Goal: Transaction & Acquisition: Purchase product/service

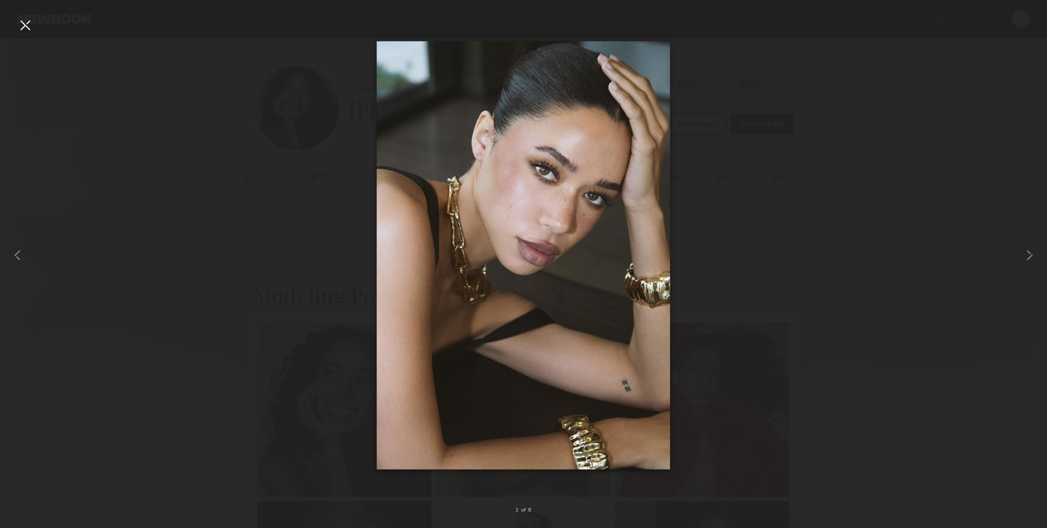
click at [24, 28] on div at bounding box center [24, 24] width 17 height 17
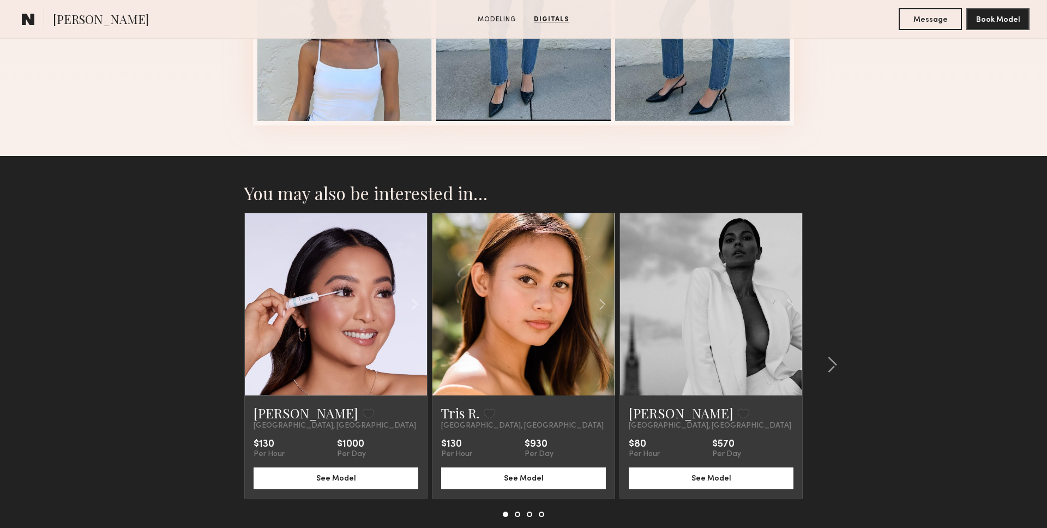
scroll to position [1021, 0]
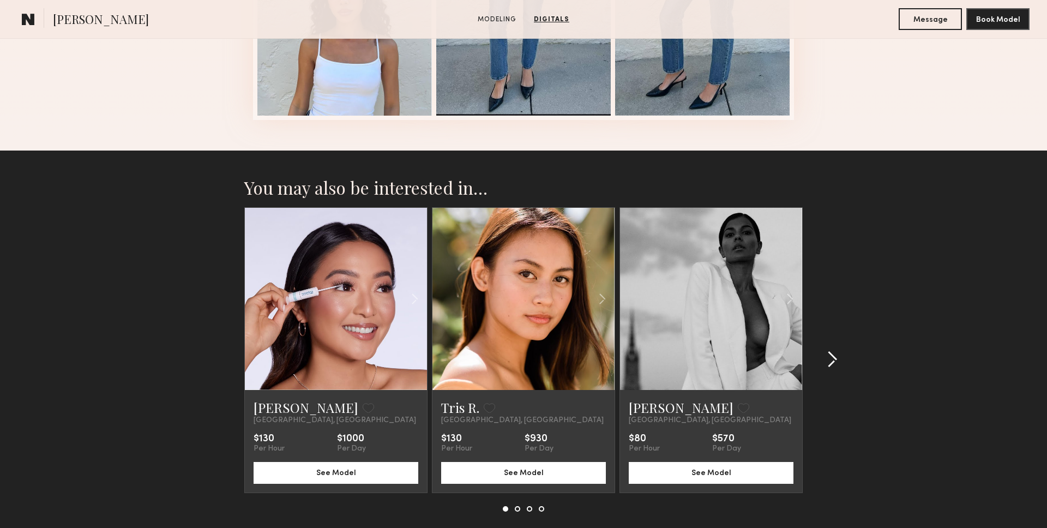
click at [833, 365] on common-icon at bounding box center [832, 359] width 11 height 17
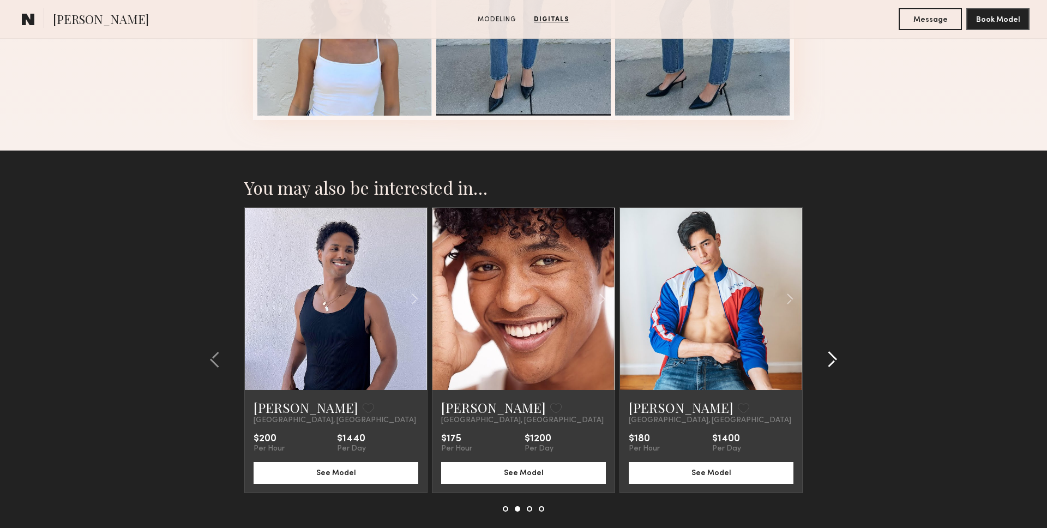
click at [833, 365] on common-icon at bounding box center [832, 359] width 11 height 17
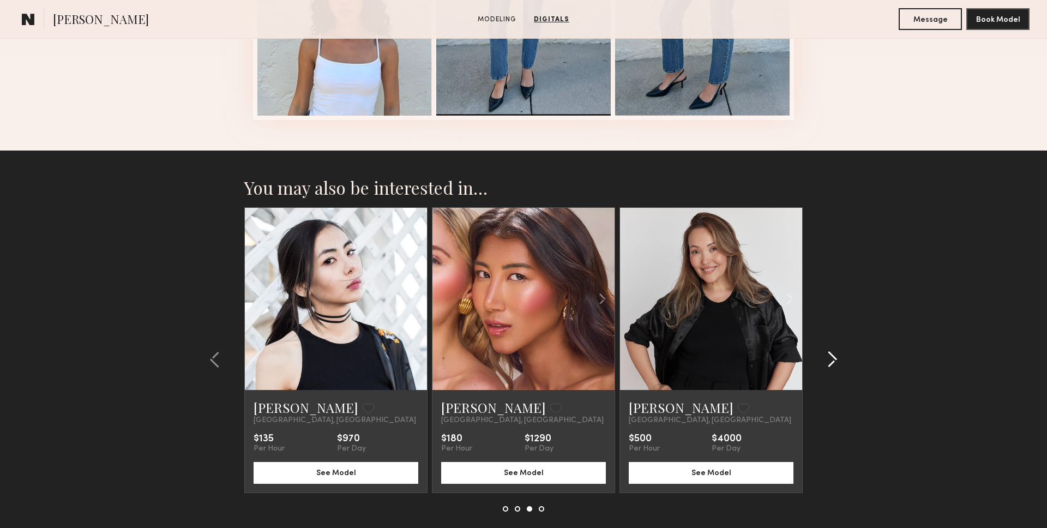
click at [833, 365] on common-icon at bounding box center [832, 359] width 11 height 17
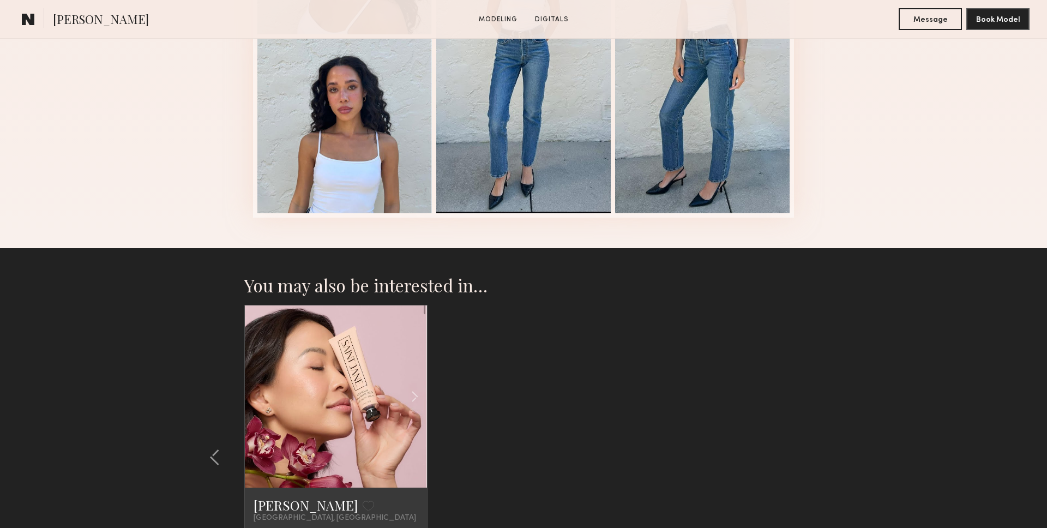
scroll to position [1085, 0]
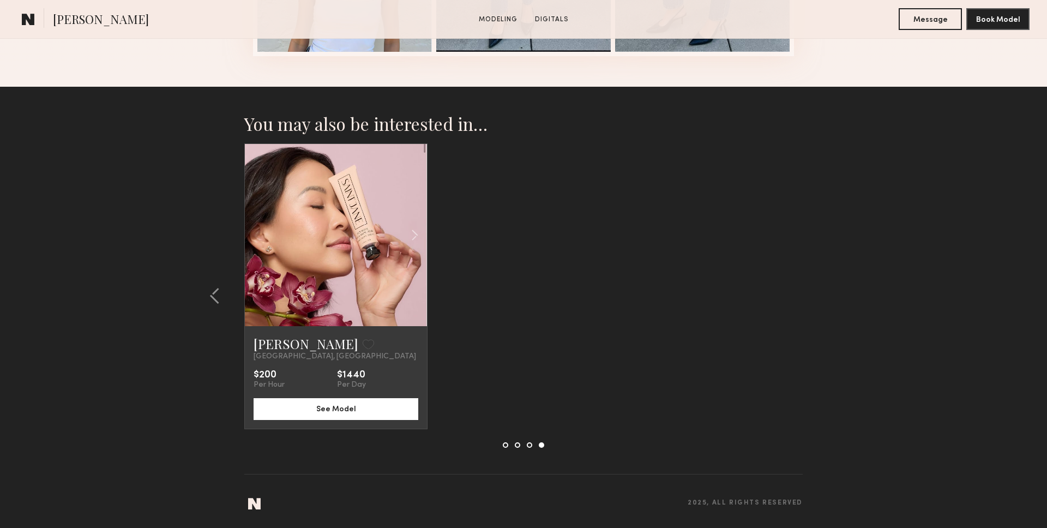
click at [839, 227] on section "You may also be interested in… Chelsea Z. Favorite Los Angeles, CA $130 Per Hou…" at bounding box center [523, 307] width 1047 height 441
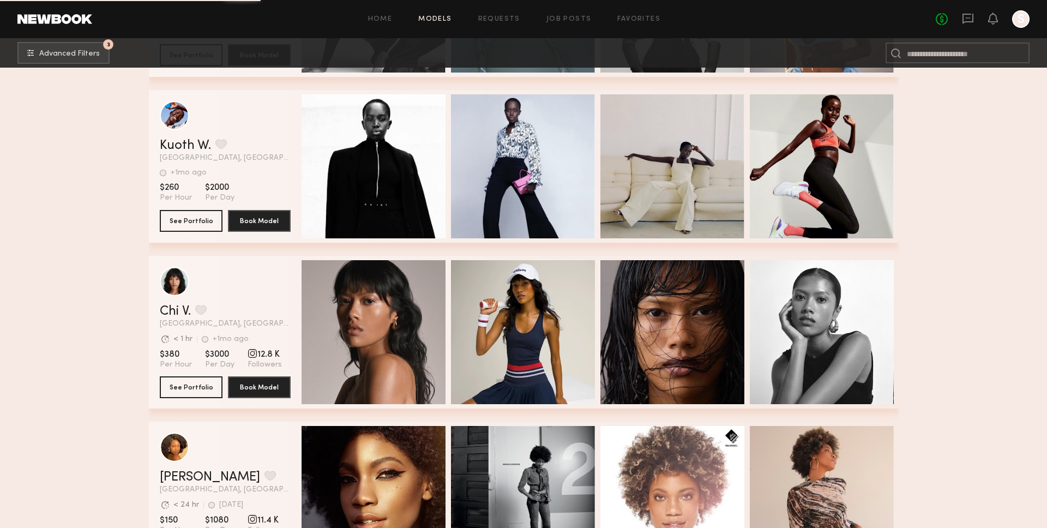
scroll to position [17084, 0]
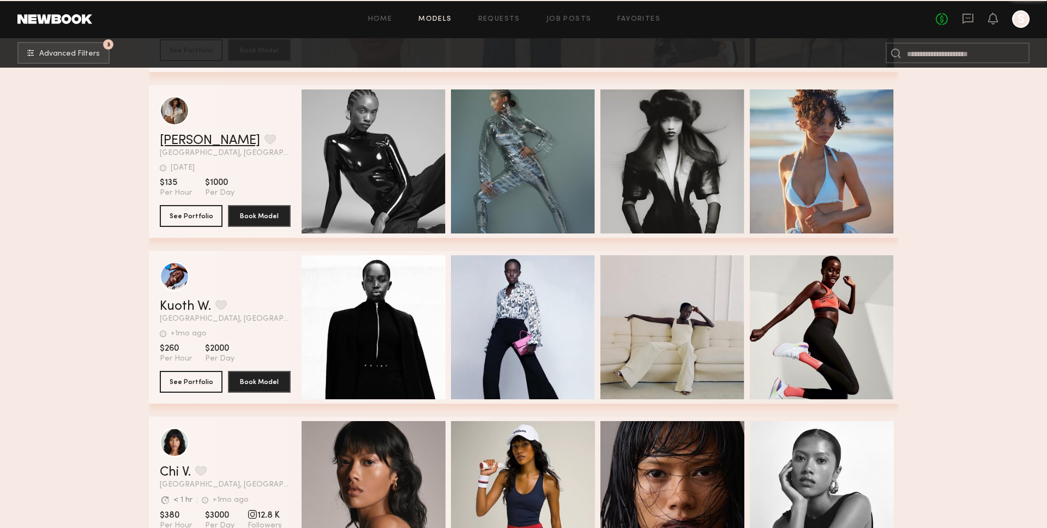
click at [188, 138] on link "[PERSON_NAME]" at bounding box center [210, 140] width 100 height 13
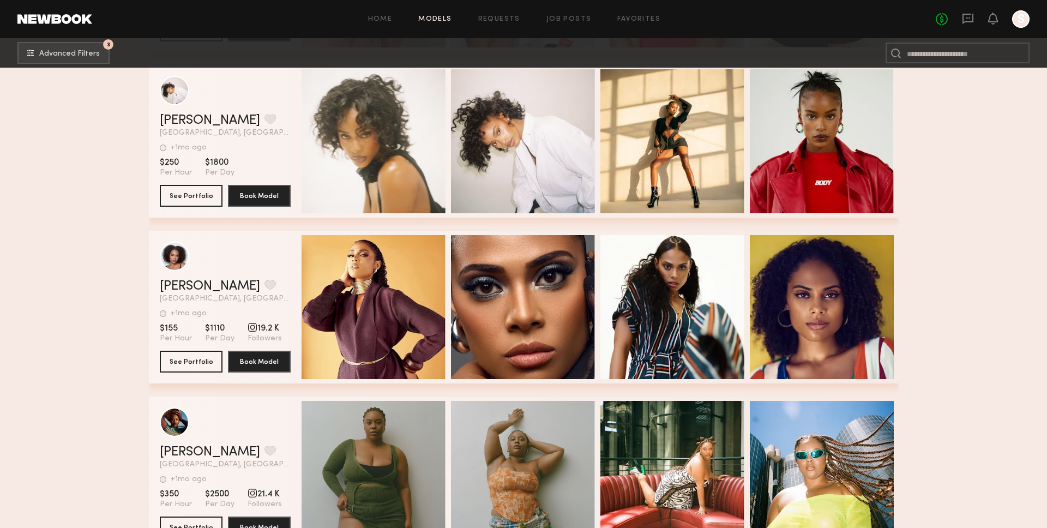
scroll to position [18100, 0]
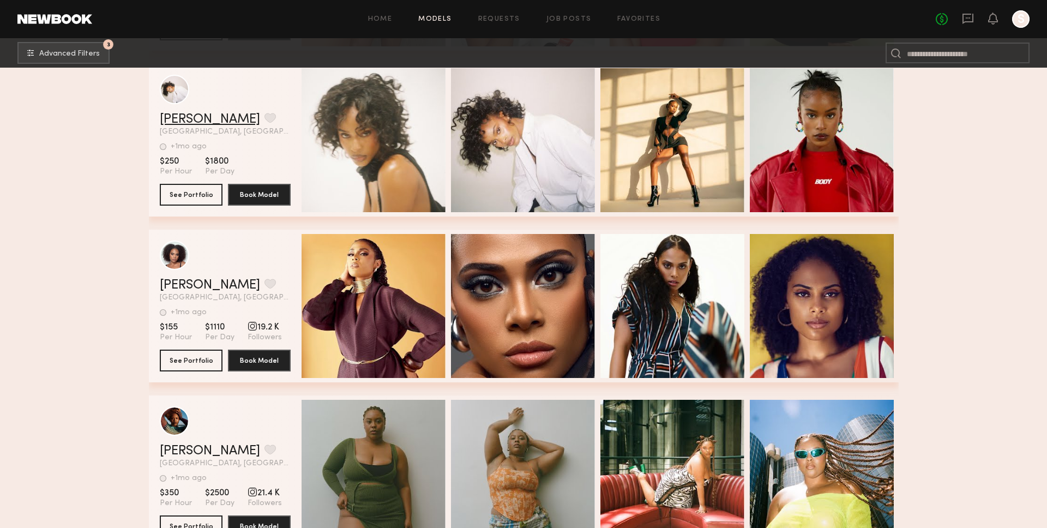
click at [207, 117] on link "[PERSON_NAME]" at bounding box center [210, 119] width 100 height 13
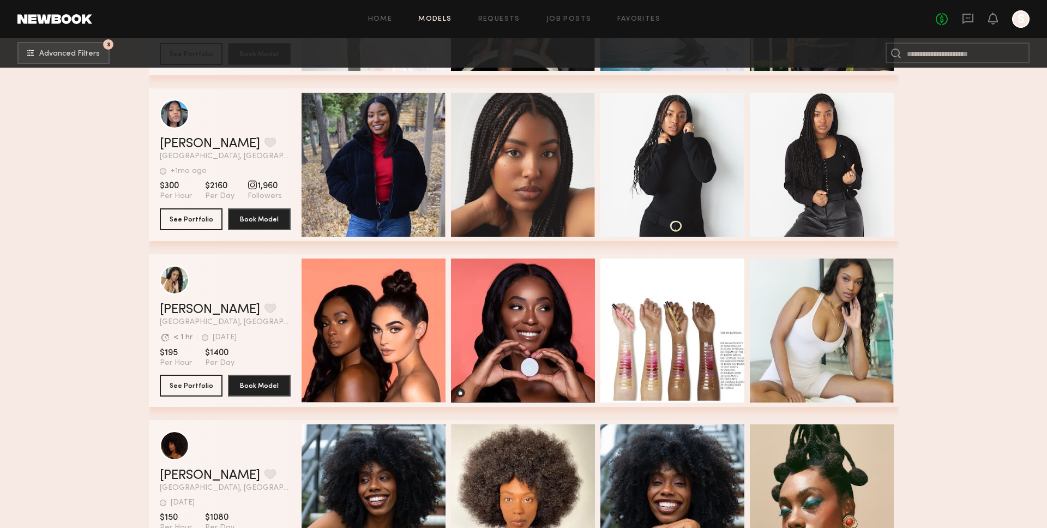
scroll to position [26377, 0]
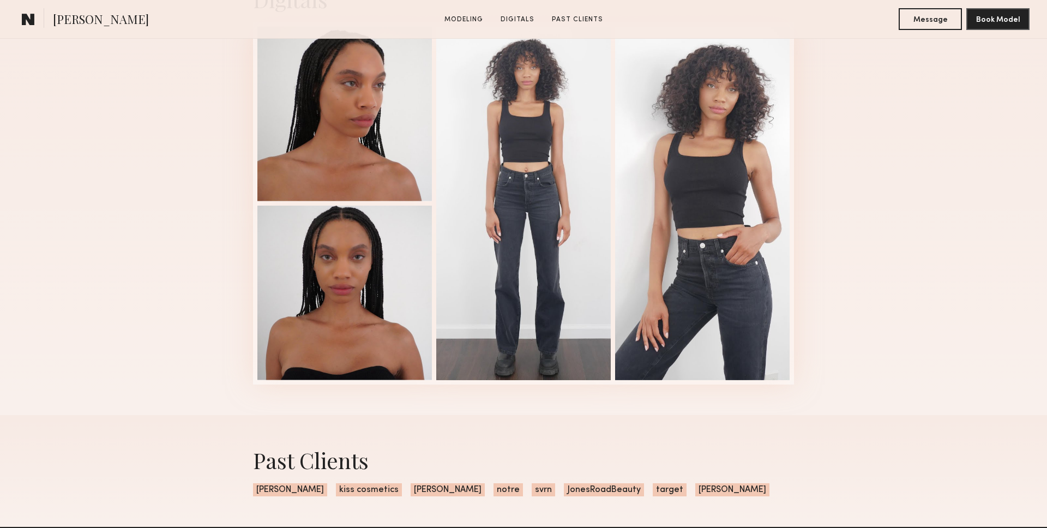
scroll to position [321, 0]
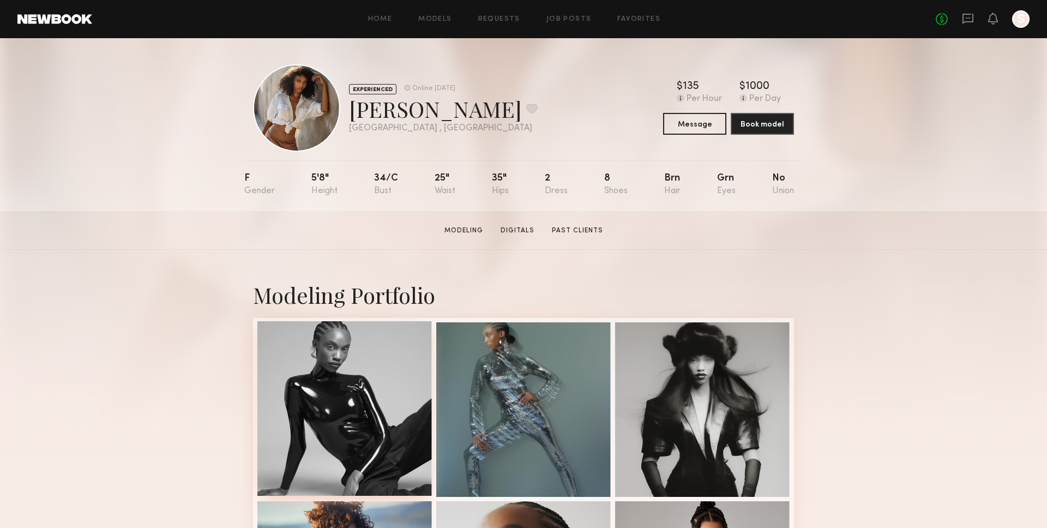
click at [407, 362] on div at bounding box center [344, 408] width 175 height 175
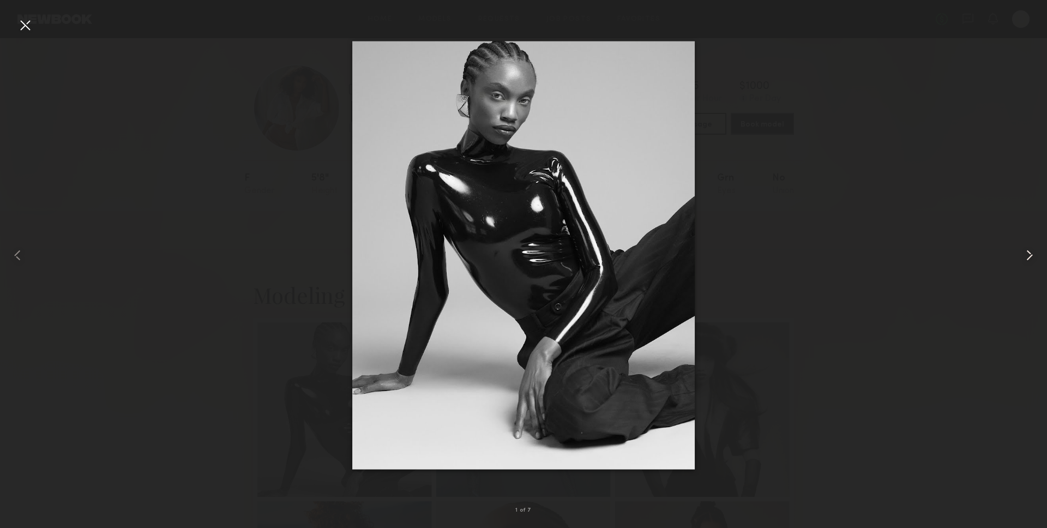
click at [1026, 249] on common-icon at bounding box center [1029, 255] width 17 height 17
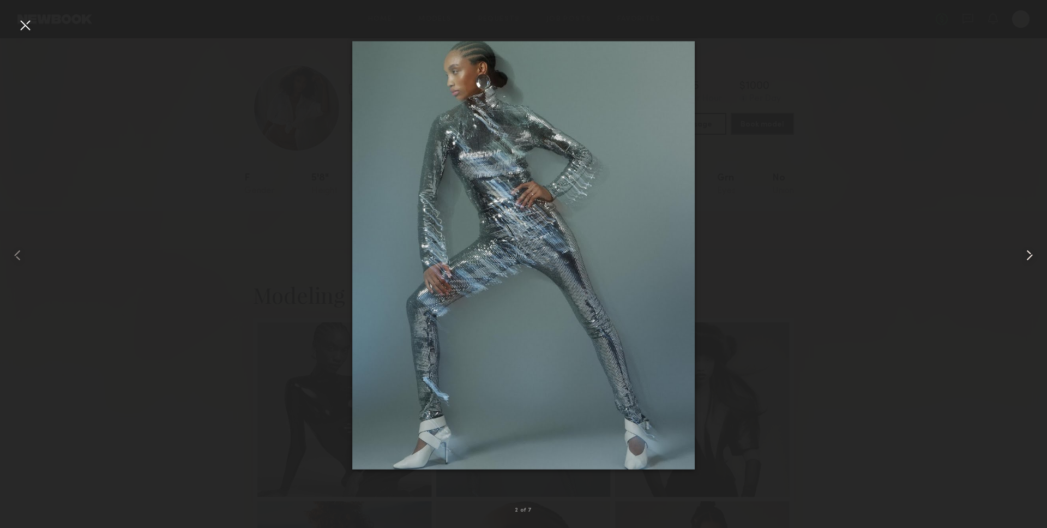
click at [1027, 244] on div at bounding box center [1026, 255] width 42 height 476
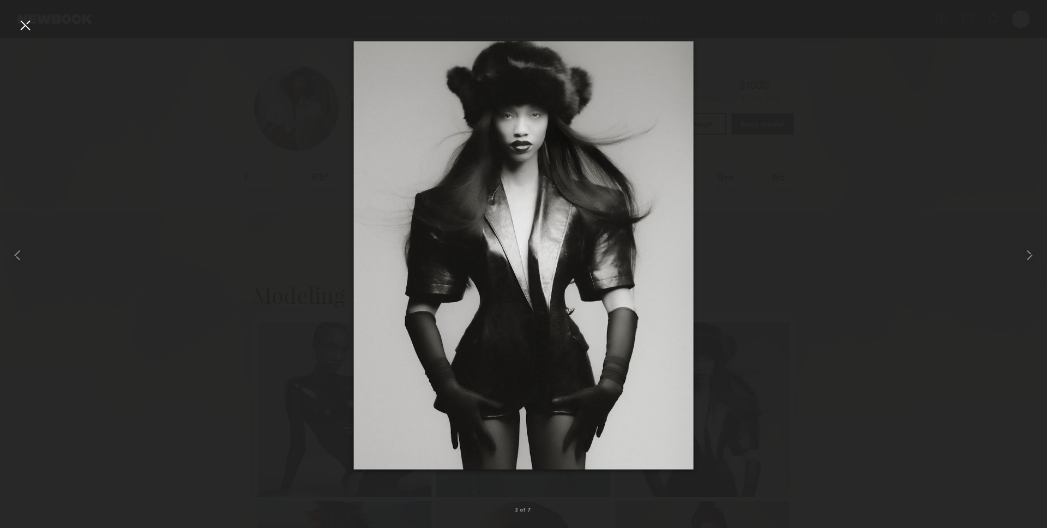
click at [19, 23] on div at bounding box center [24, 24] width 17 height 17
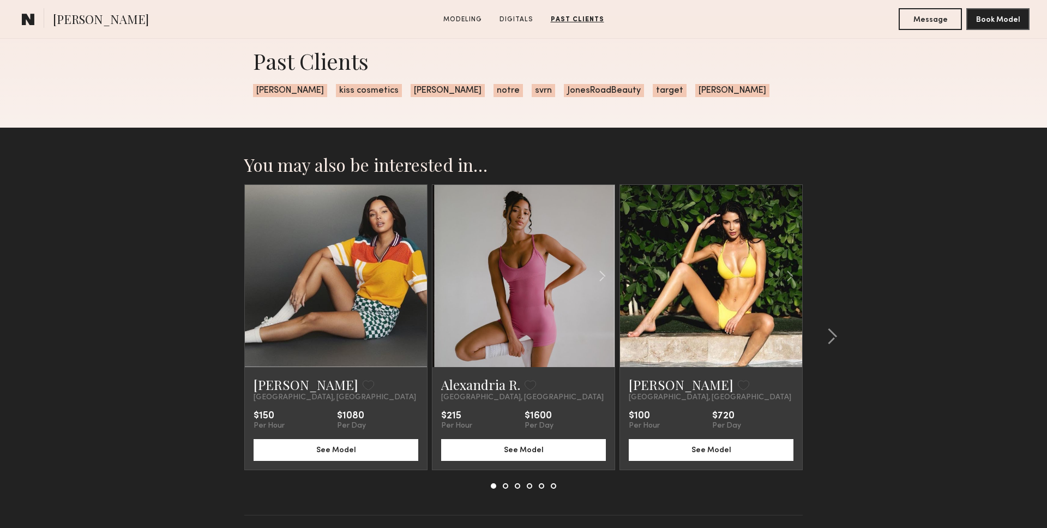
scroll to position [1338, 0]
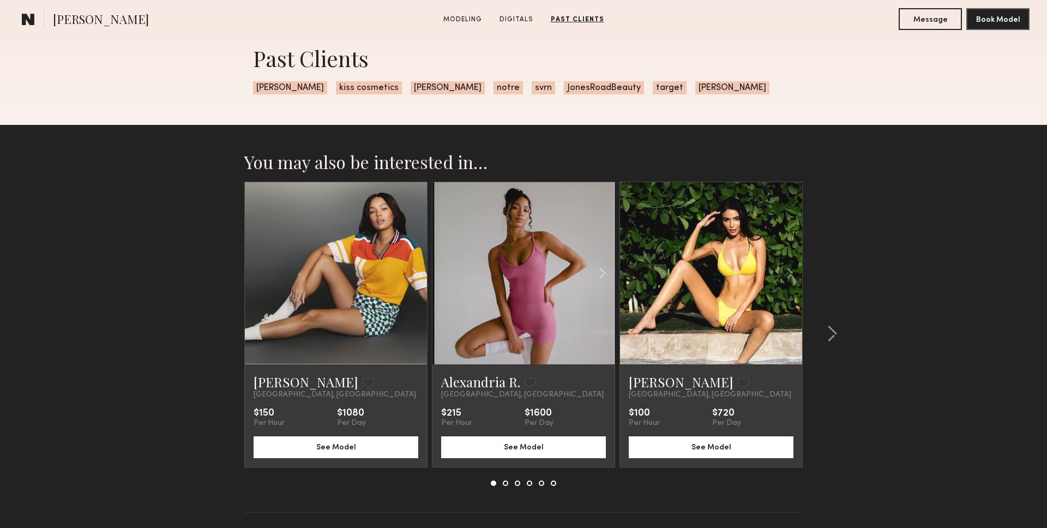
click at [1040, 223] on section "You may also be interested in… Tyrie R. Favorite Los Angeles, CA $150 Per Hour …" at bounding box center [523, 345] width 1047 height 441
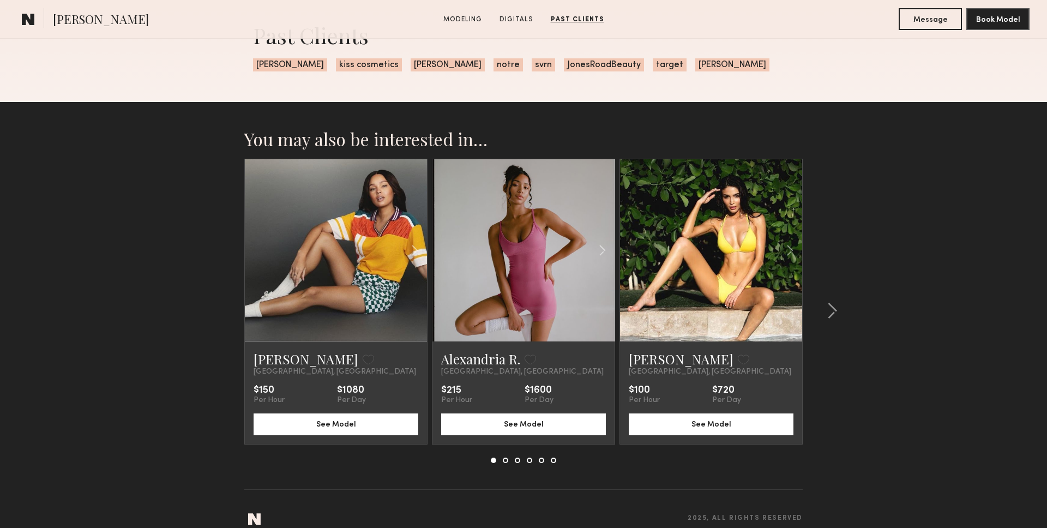
scroll to position [1376, 0]
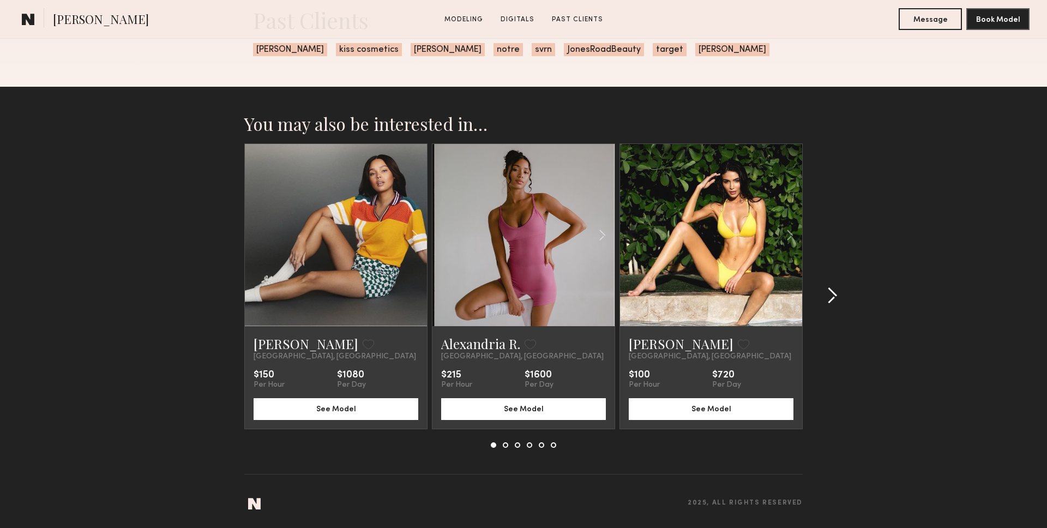
click at [849, 313] on div at bounding box center [829, 295] width 52 height 304
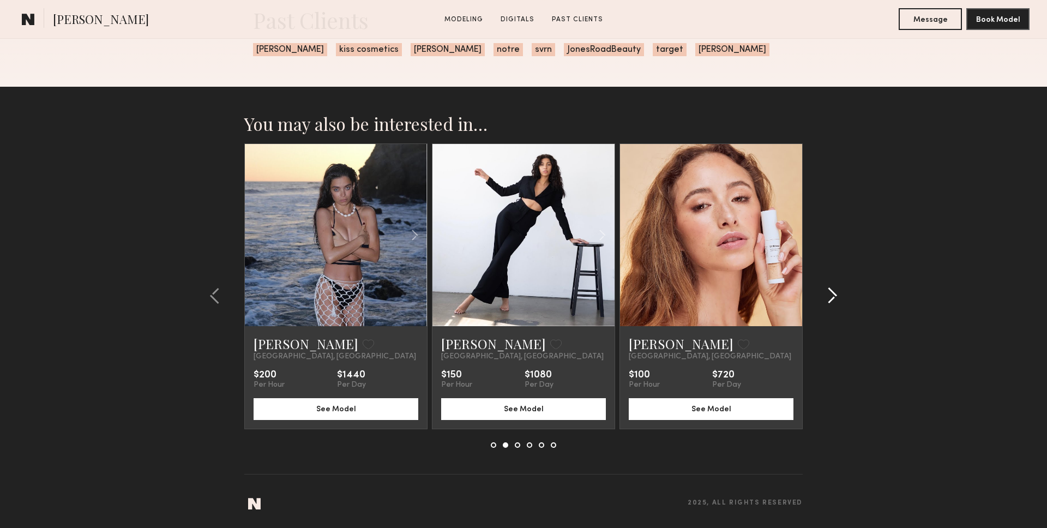
click at [849, 313] on div at bounding box center [829, 295] width 52 height 304
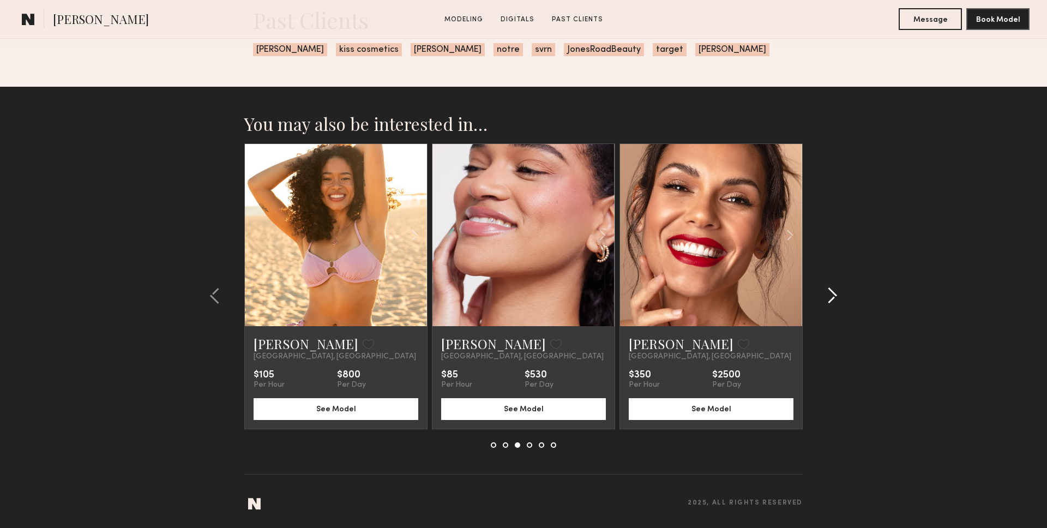
click at [849, 313] on div at bounding box center [829, 295] width 52 height 304
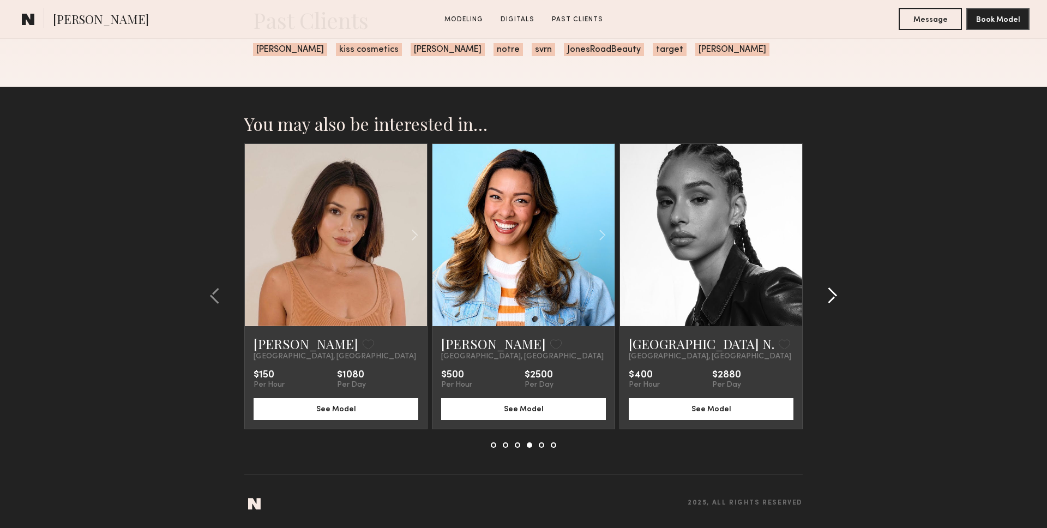
click at [849, 313] on div at bounding box center [829, 295] width 52 height 304
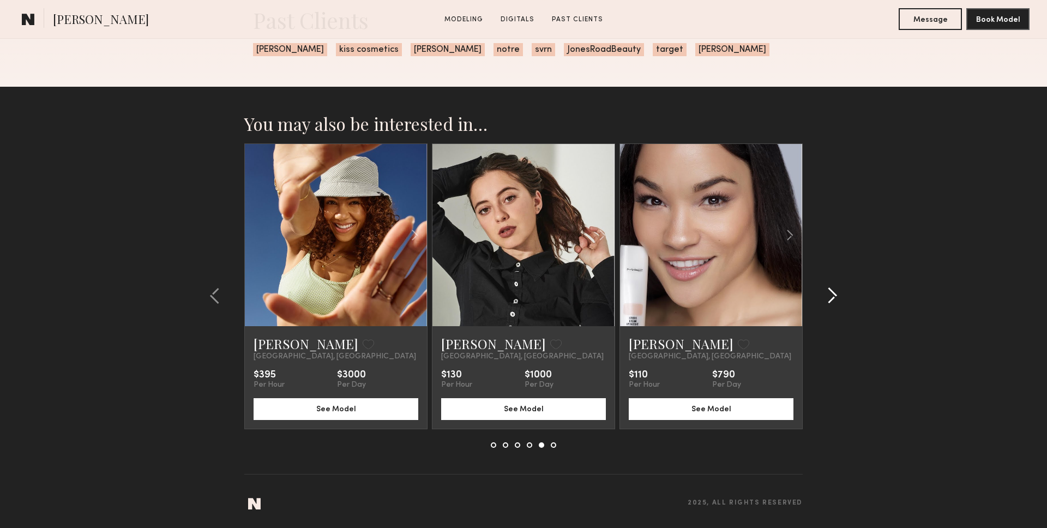
click at [850, 311] on div at bounding box center [829, 295] width 52 height 304
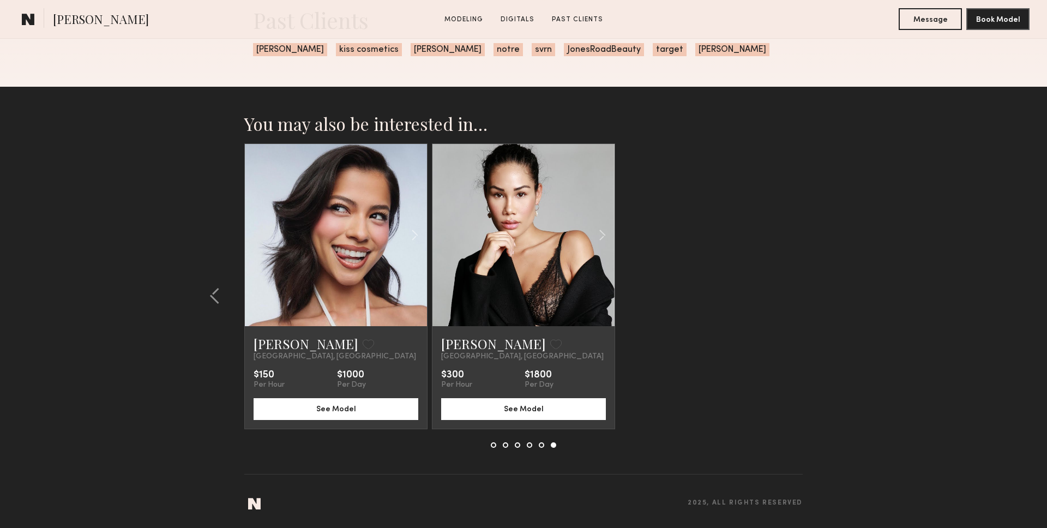
click at [850, 311] on section "You may also be interested in… Tyrie R. Favorite Los Angeles, CA $150 Per Hour …" at bounding box center [523, 307] width 1047 height 441
